Goal: Check status: Check status

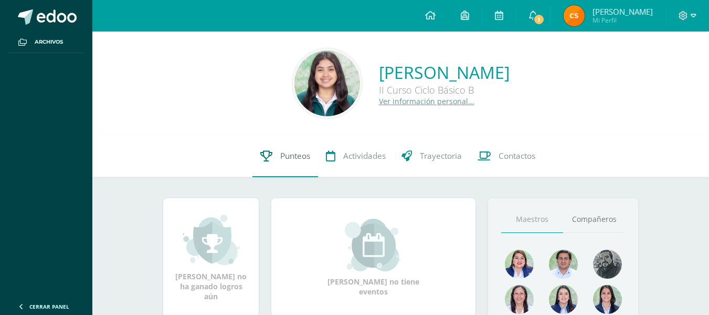
click at [262, 155] on icon at bounding box center [266, 155] width 12 height 11
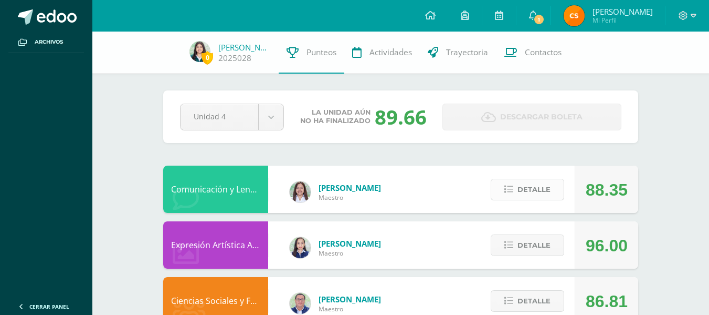
click at [525, 179] on button "Detalle" at bounding box center [528, 190] width 74 height 22
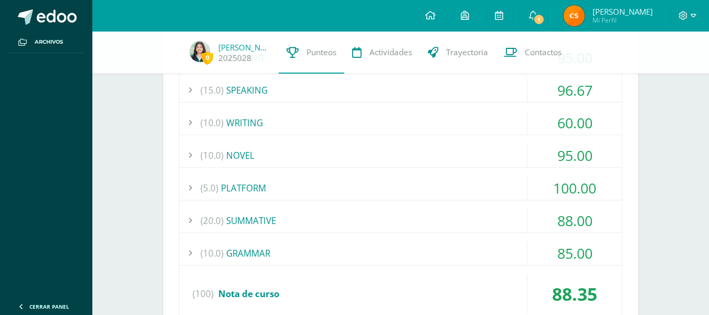
scroll to position [293, 0]
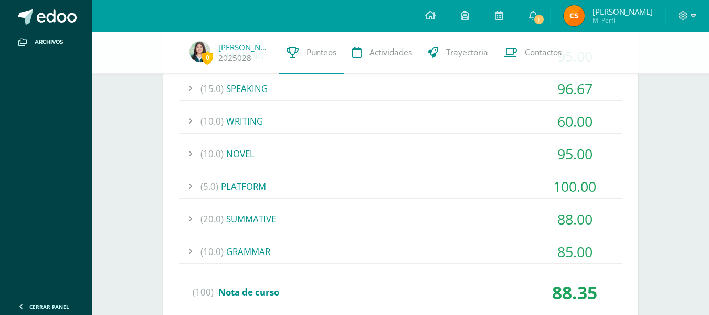
click at [511, 211] on div "(20.0) SUMMATIVE" at bounding box center [401, 219] width 443 height 24
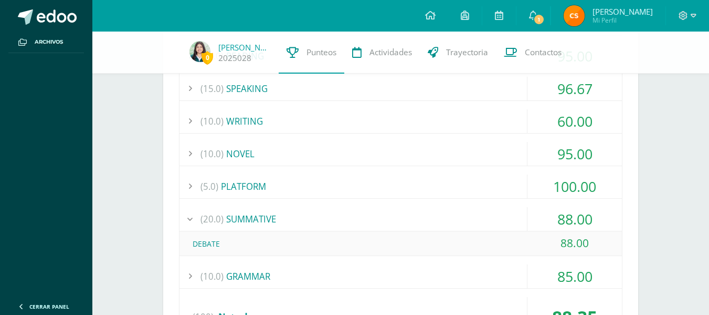
click at [511, 211] on div "(20.0) SUMMATIVE" at bounding box center [401, 219] width 443 height 24
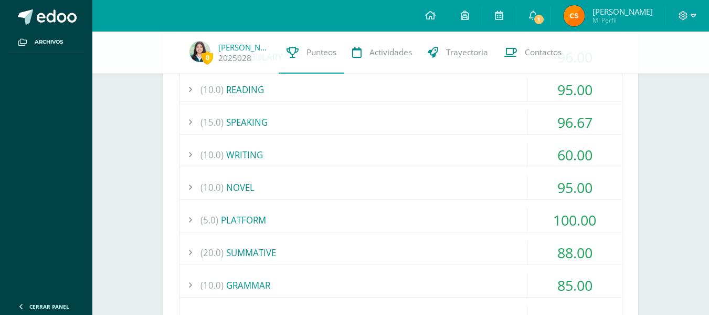
scroll to position [259, 0]
click at [489, 147] on div "(10.0) WRITING" at bounding box center [401, 155] width 443 height 24
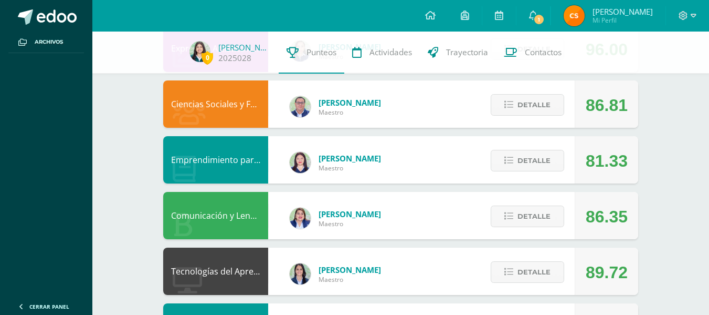
scroll to position [684, 0]
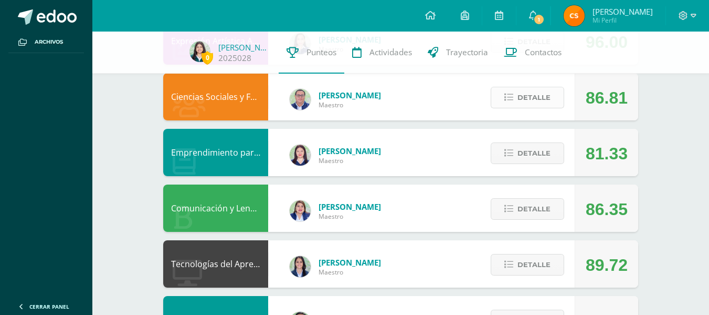
click at [541, 100] on span "Detalle" at bounding box center [534, 97] width 33 height 19
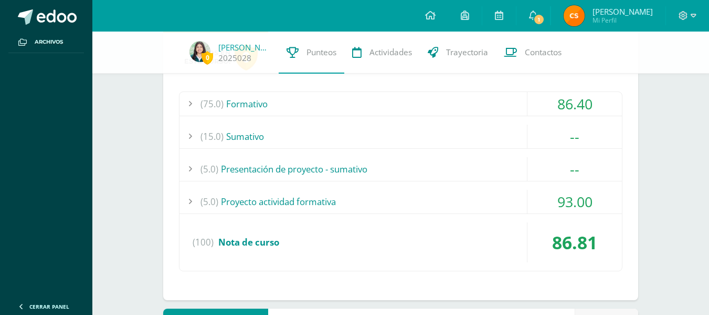
click at [496, 96] on div "(75.0) Formativo" at bounding box center [401, 104] width 443 height 24
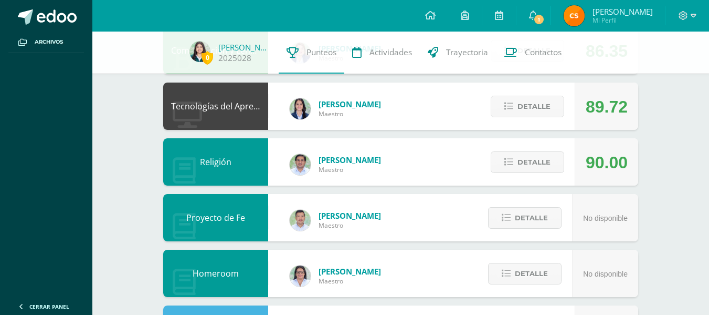
scroll to position [1347, 0]
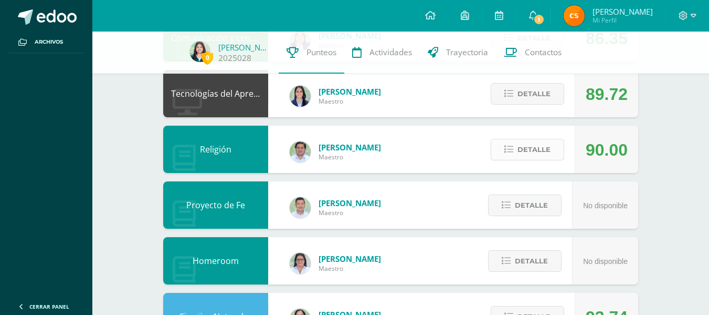
click at [539, 145] on span "Detalle" at bounding box center [534, 149] width 33 height 19
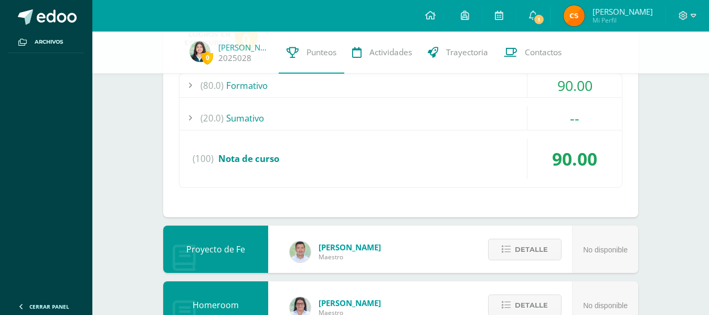
click at [539, 145] on div "90.00" at bounding box center [575, 159] width 95 height 40
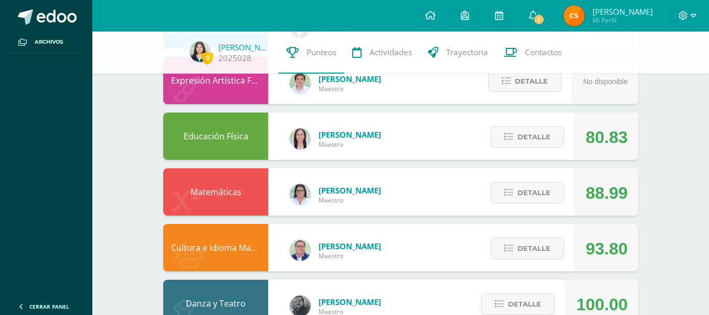
scroll to position [1597, 0]
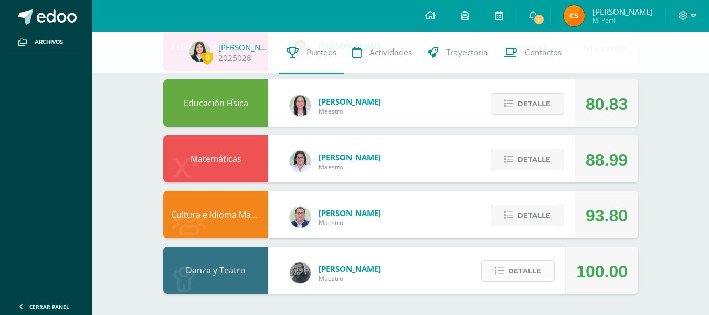
click at [511, 274] on span "Detalle" at bounding box center [524, 270] width 33 height 19
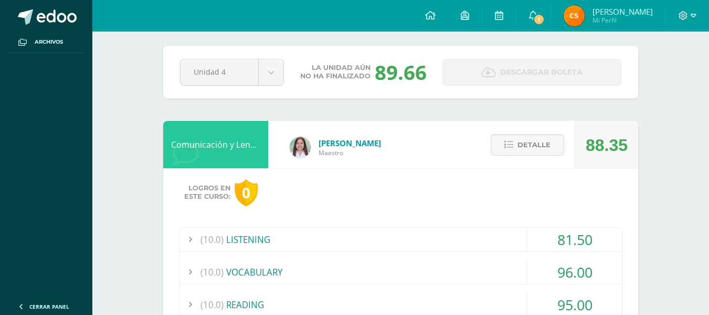
scroll to position [0, 0]
